Goal: Task Accomplishment & Management: Use online tool/utility

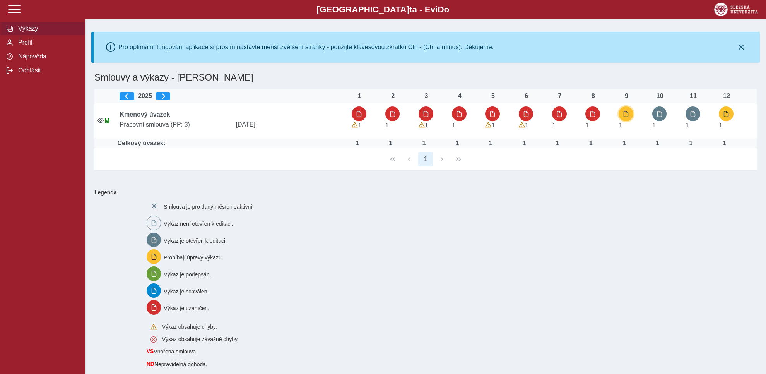
click at [629, 113] on span "button" at bounding box center [626, 114] width 6 height 6
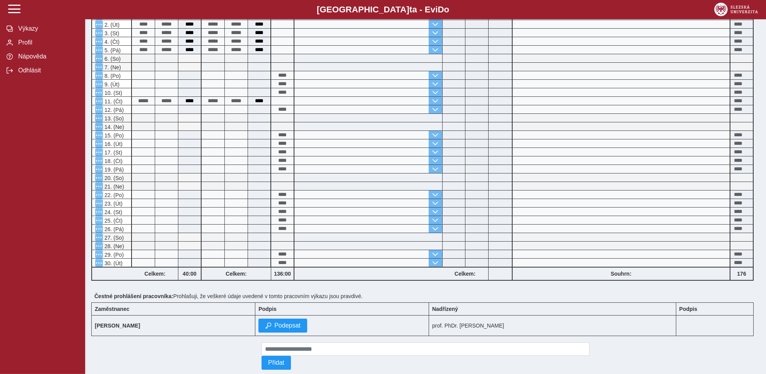
scroll to position [242, 0]
click at [301, 327] on span "Podepsat" at bounding box center [287, 325] width 26 height 7
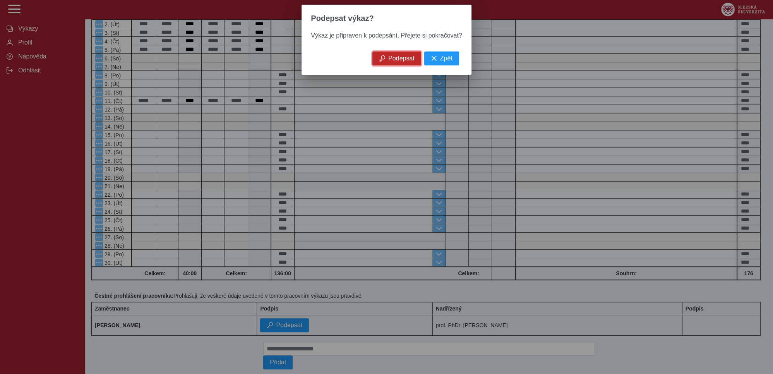
click at [395, 62] on span "Podepsat" at bounding box center [401, 58] width 26 height 7
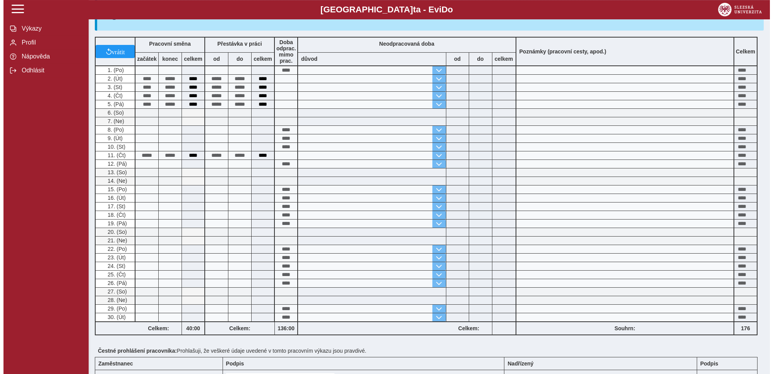
scroll to position [0, 0]
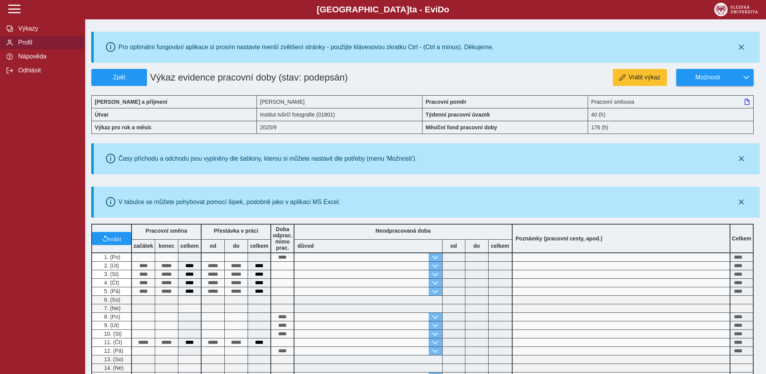
click at [26, 46] on span "Profil" at bounding box center [47, 42] width 63 height 7
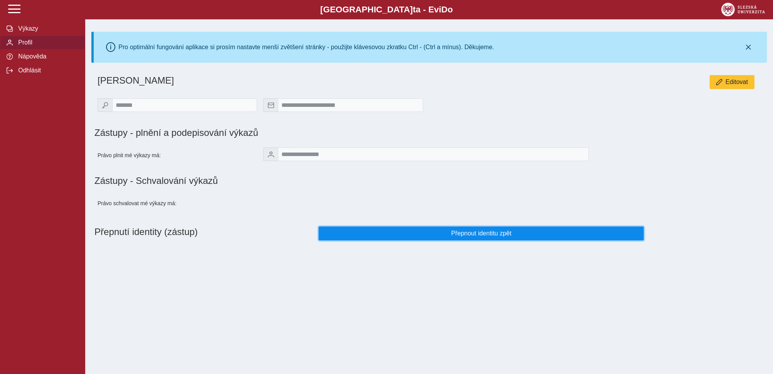
click at [468, 237] on span "Přepnout identitu zpět" at bounding box center [481, 233] width 312 height 7
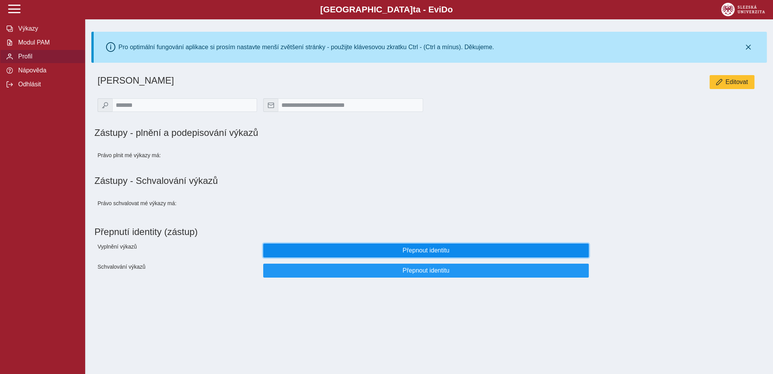
click at [420, 254] on span "Přepnout identitu" at bounding box center [426, 250] width 312 height 7
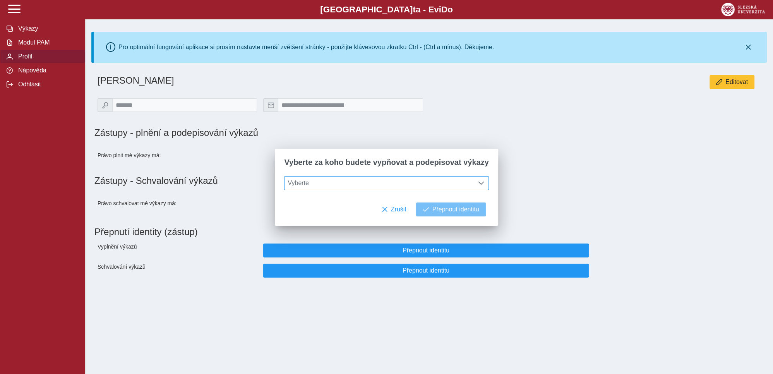
click at [478, 182] on span at bounding box center [481, 183] width 6 height 6
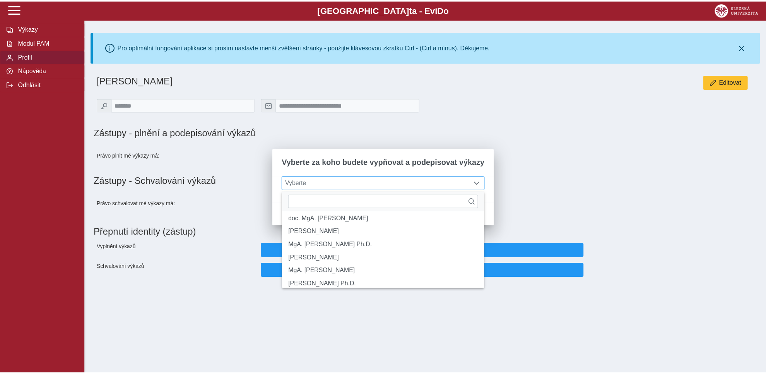
scroll to position [59, 0]
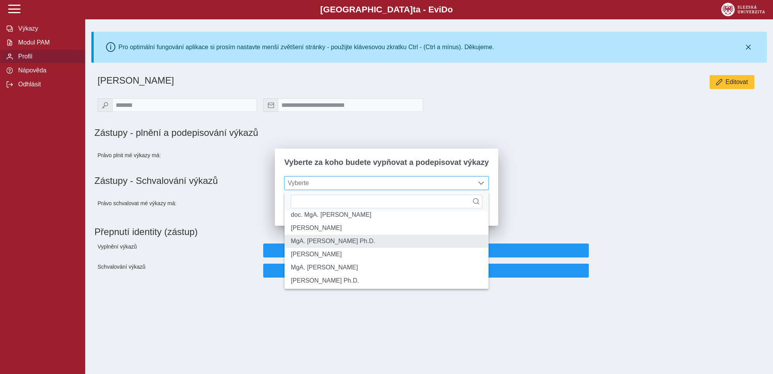
click at [323, 248] on li "MgA. [PERSON_NAME] Ph.D." at bounding box center [386, 241] width 204 height 13
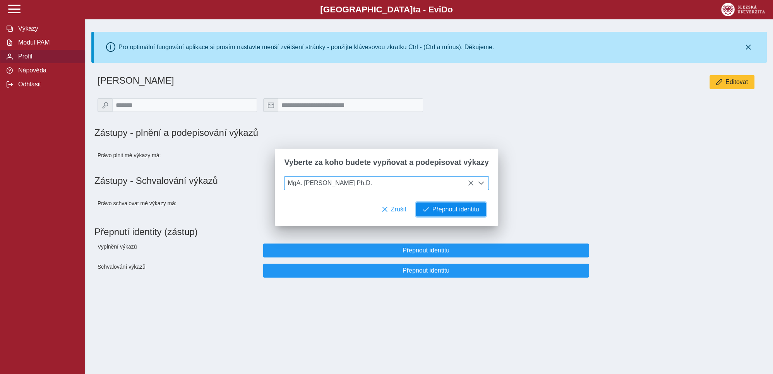
click at [444, 213] on span "Přepnout identitu" at bounding box center [455, 209] width 47 height 7
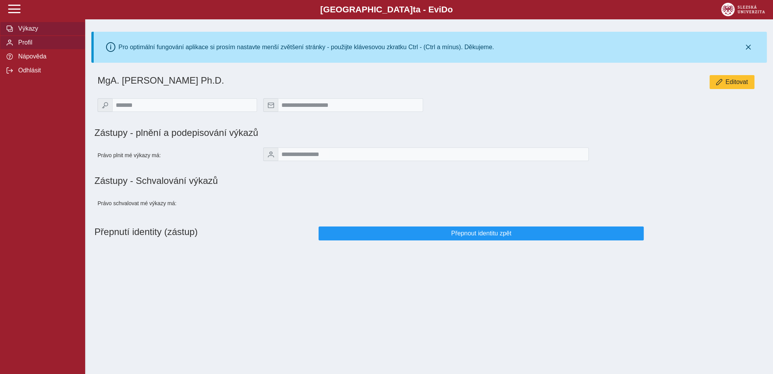
click at [28, 32] on span "Výkazy" at bounding box center [47, 28] width 63 height 7
